Goal: Task Accomplishment & Management: Manage account settings

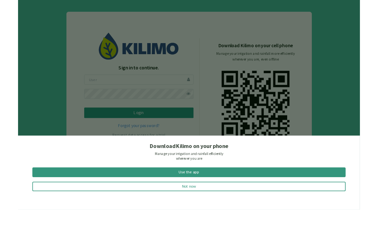
scroll to position [16, 0]
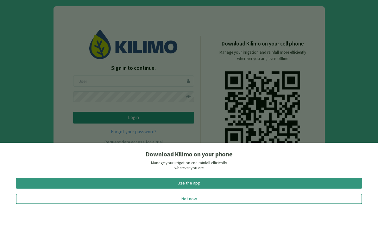
click at [217, 218] on button "Not now" at bounding box center [189, 223] width 346 height 10
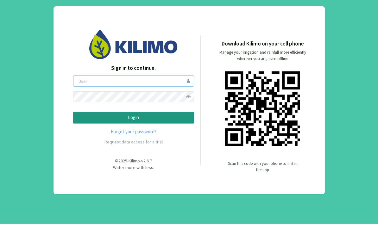
click at [157, 99] on input "email" at bounding box center [133, 104] width 121 height 11
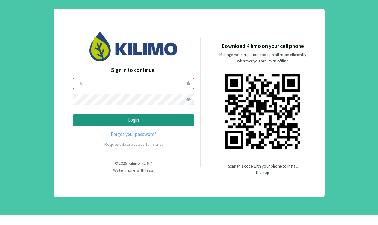
scroll to position [25, 0]
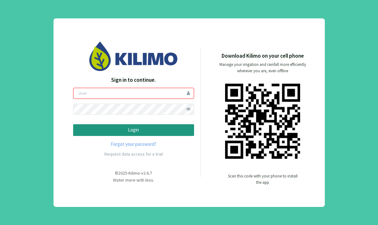
type input "[PERSON_NAME]"
click at [176, 124] on button "Login" at bounding box center [133, 130] width 121 height 12
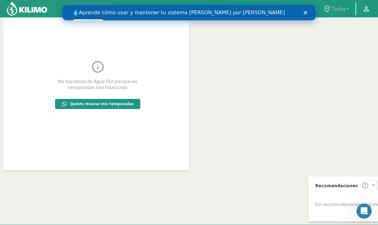
click at [301, 11] on div "💧 Aprende cómo usar y mantener tu sistema [PERSON_NAME] por goteo Ver videos" at bounding box center [188, 18] width 253 height 20
click at [305, 14] on icon "Cerrar" at bounding box center [305, 13] width 4 height 4
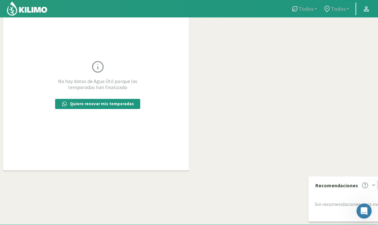
click at [345, 10] on span "Todos" at bounding box center [338, 8] width 15 height 7
click at [309, 13] on link "Todos" at bounding box center [304, 9] width 32 height 12
click at [340, 8] on span "Todos" at bounding box center [338, 8] width 15 height 7
click at [84, 105] on p "Quiero renovar mis temporadas" at bounding box center [102, 104] width 64 height 6
click at [337, 10] on span "Todos" at bounding box center [338, 8] width 15 height 7
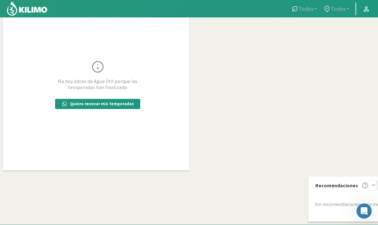
click at [346, 11] on link "Todos" at bounding box center [336, 9] width 32 height 12
click at [308, 11] on span "Todos" at bounding box center [305, 8] width 15 height 7
click at [366, 14] on svg-icon at bounding box center [366, 10] width 8 height 7
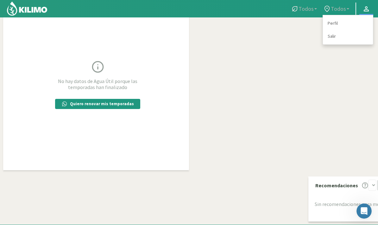
click at [305, 73] on div "+ − Leaflet | © Esri" at bounding box center [305, 66] width 0 height 142
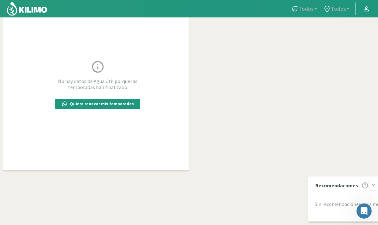
click at [308, 8] on span "Todos" at bounding box center [305, 8] width 15 height 7
click at [311, 11] on span "Todos" at bounding box center [305, 8] width 15 height 7
click at [341, 9] on span "Todos" at bounding box center [338, 8] width 15 height 7
click at [330, 10] on icon at bounding box center [327, 9] width 8 height 8
click at [331, 11] on icon at bounding box center [327, 9] width 8 height 8
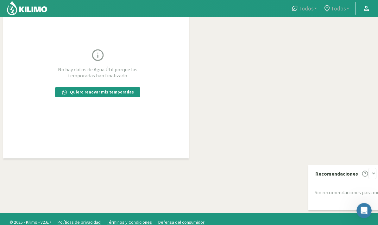
scroll to position [36, 0]
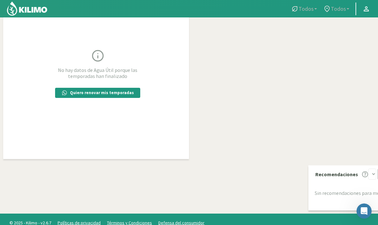
click at [332, 7] on span "Todos" at bounding box center [338, 8] width 15 height 7
click at [348, 8] on b at bounding box center [347, 8] width 3 height 1
click at [347, 10] on link "Todos" at bounding box center [336, 9] width 32 height 12
click at [366, 7] on icon at bounding box center [366, 8] width 5 height 5
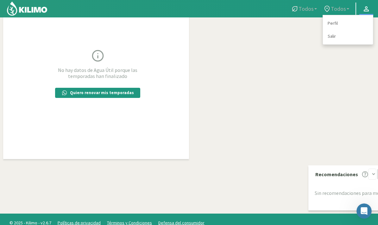
click at [361, 24] on link "Perfil" at bounding box center [348, 23] width 50 height 13
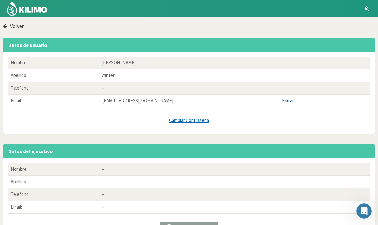
click at [11, 26] on label "Volver" at bounding box center [17, 26] width 14 height 6
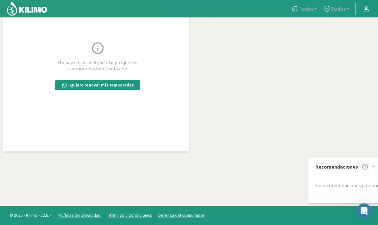
click at [343, 10] on span "Todos" at bounding box center [338, 8] width 15 height 7
click at [330, 11] on icon at bounding box center [327, 9] width 8 height 8
click at [310, 9] on span "Todos" at bounding box center [305, 8] width 15 height 7
click at [304, 9] on span "Todos" at bounding box center [305, 8] width 15 height 7
click at [339, 11] on span "Todos" at bounding box center [338, 8] width 15 height 7
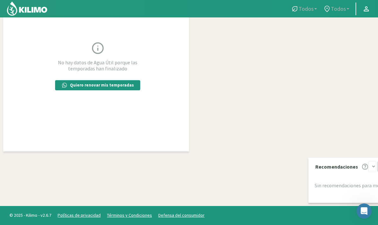
click at [341, 11] on span "Todos" at bounding box center [338, 8] width 15 height 7
click at [368, 9] on icon at bounding box center [366, 9] width 8 height 8
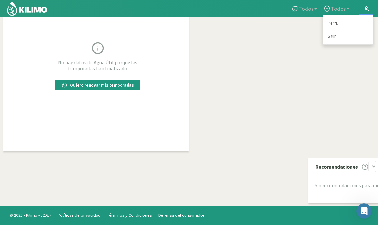
click at [340, 11] on span "Todos" at bounding box center [338, 8] width 15 height 7
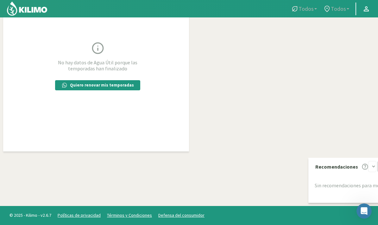
click at [308, 13] on link "Todos" at bounding box center [304, 9] width 32 height 12
click at [301, 12] on link "Todos" at bounding box center [304, 9] width 32 height 12
click at [297, 11] on icon at bounding box center [295, 9] width 8 height 8
